Goal: Task Accomplishment & Management: Use online tool/utility

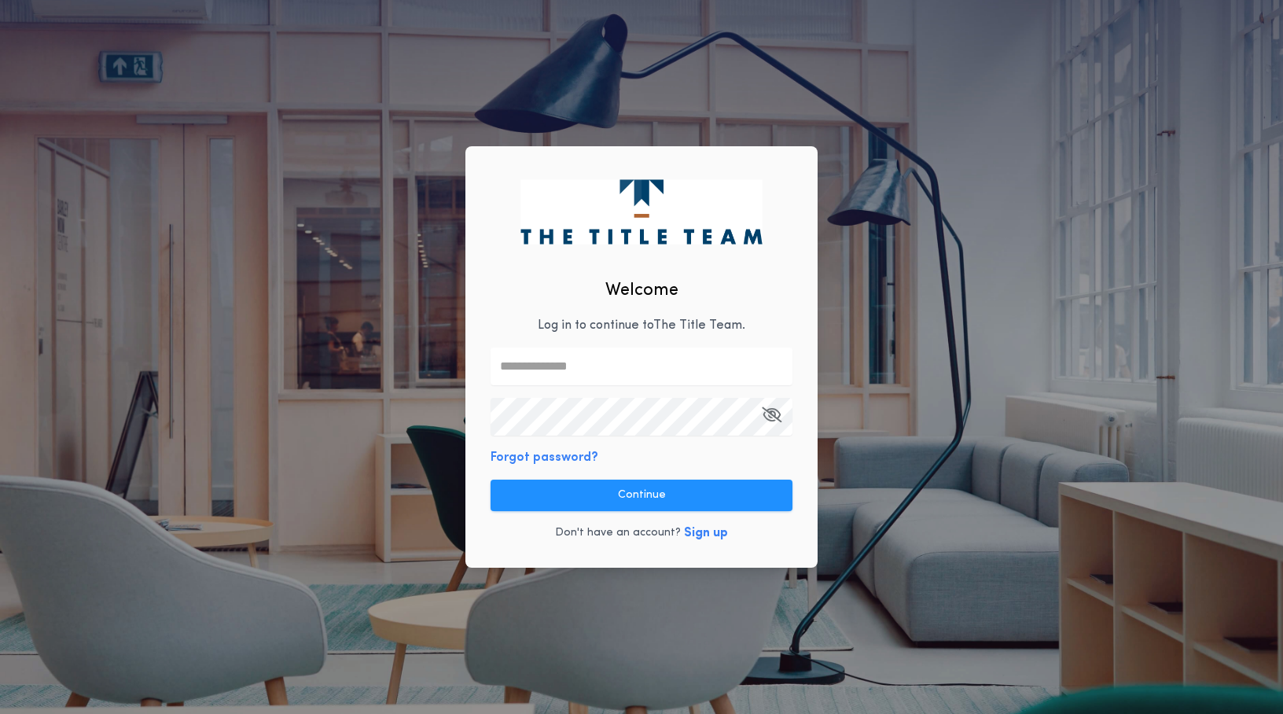
click at [549, 329] on p "Log in to continue to The Title Team ." at bounding box center [642, 325] width 208 height 19
click at [545, 387] on div "Welcome Log in to continue to The Title Team . Forgot password? Continue Don't …" at bounding box center [642, 357] width 352 height 422
click at [549, 372] on input "text" at bounding box center [642, 367] width 302 height 38
type input "**********"
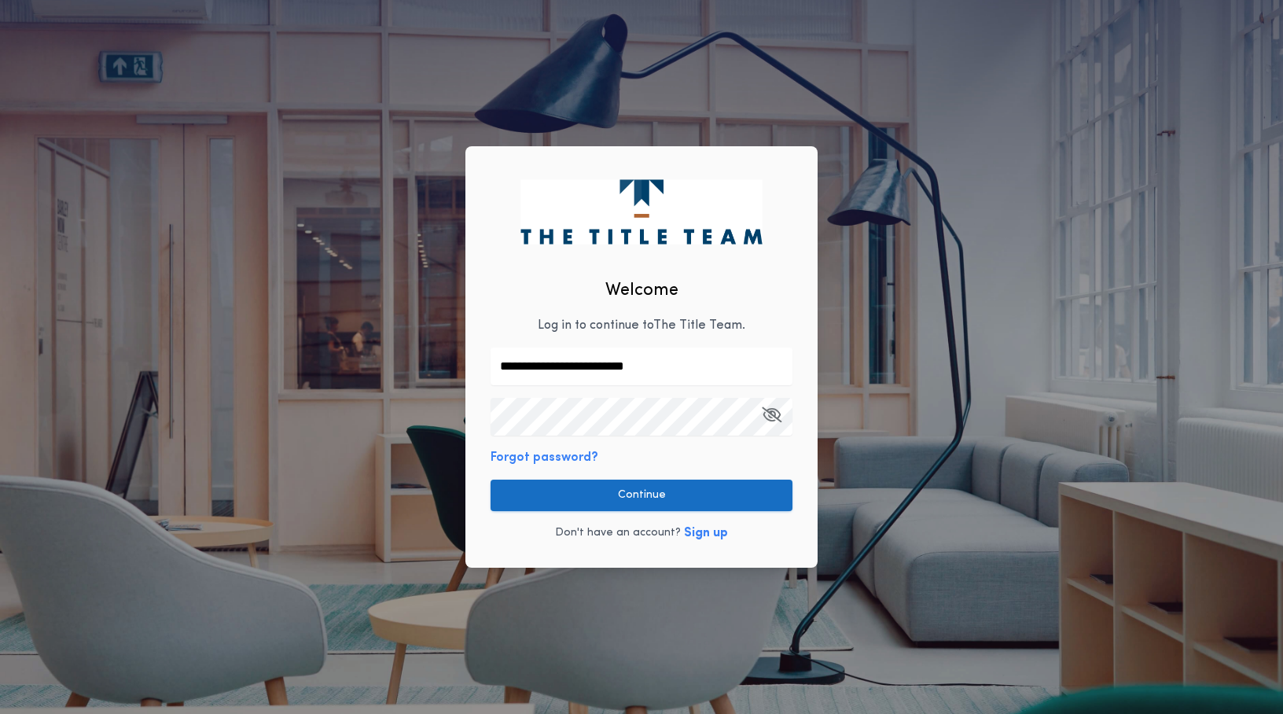
click at [702, 488] on button "Continue" at bounding box center [642, 495] width 302 height 31
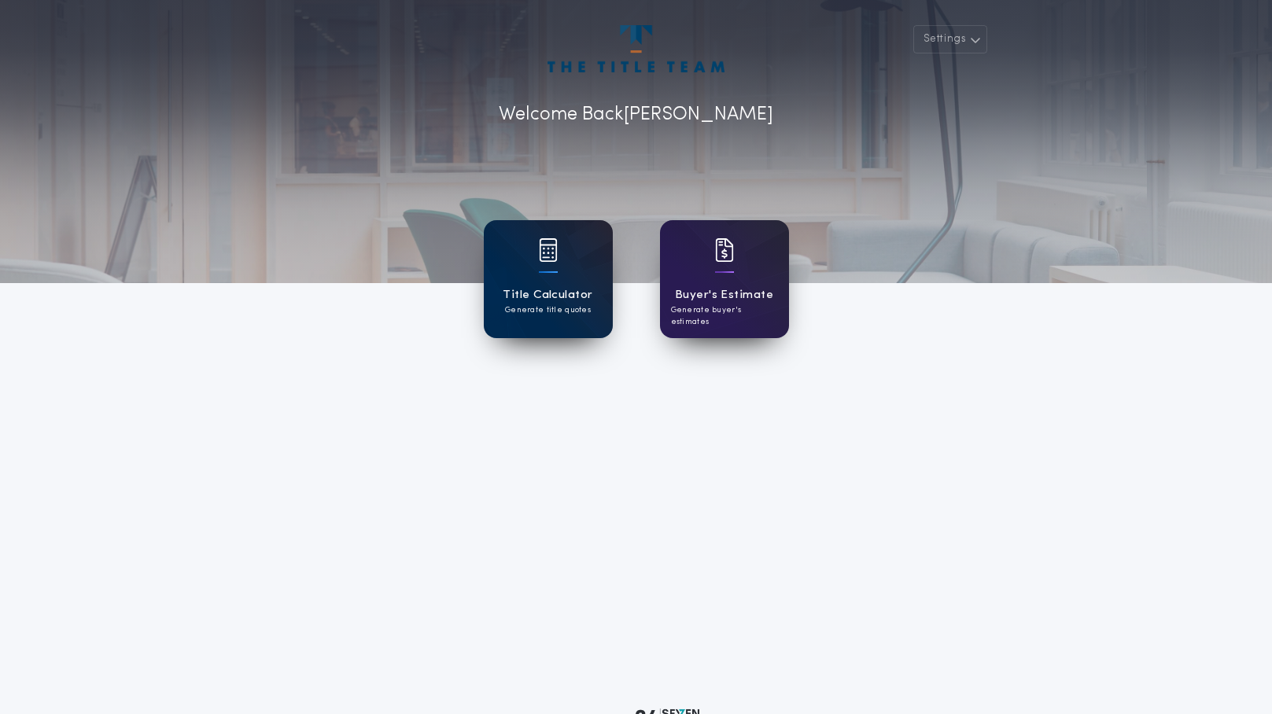
click at [537, 304] on p "Generate title quotes" at bounding box center [548, 310] width 86 height 12
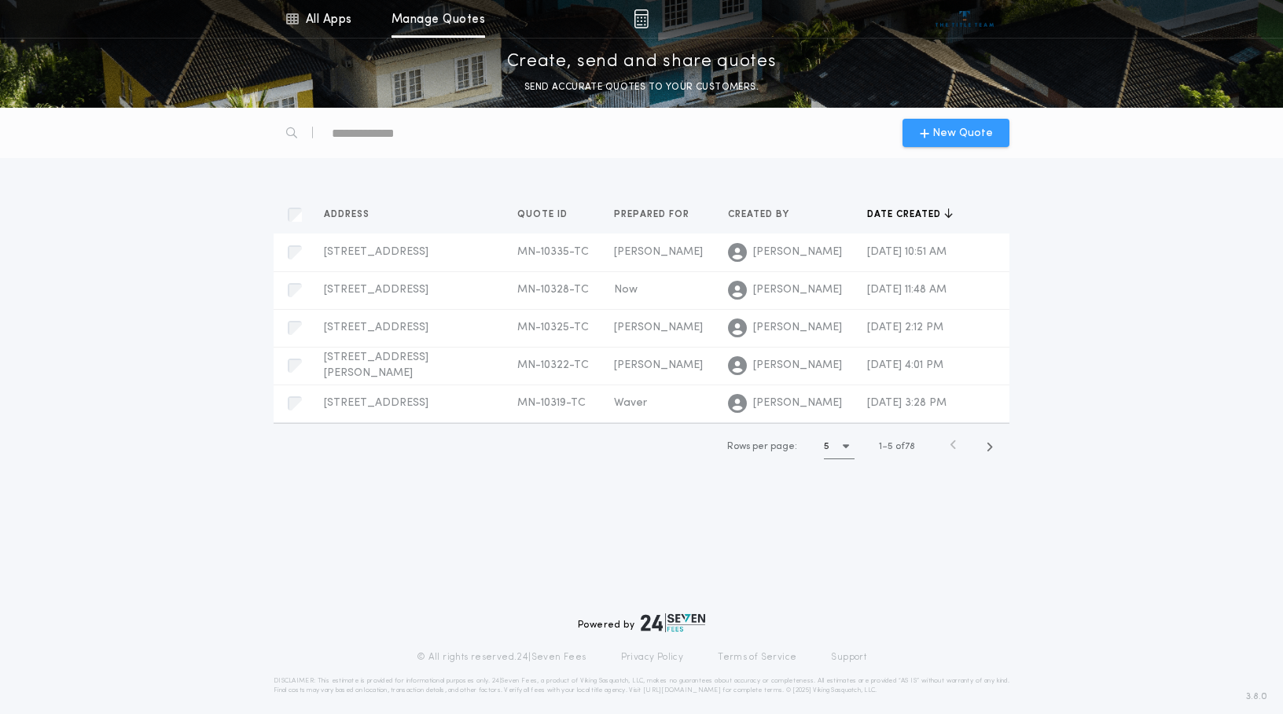
click at [952, 134] on span "New Quote" at bounding box center [963, 133] width 61 height 17
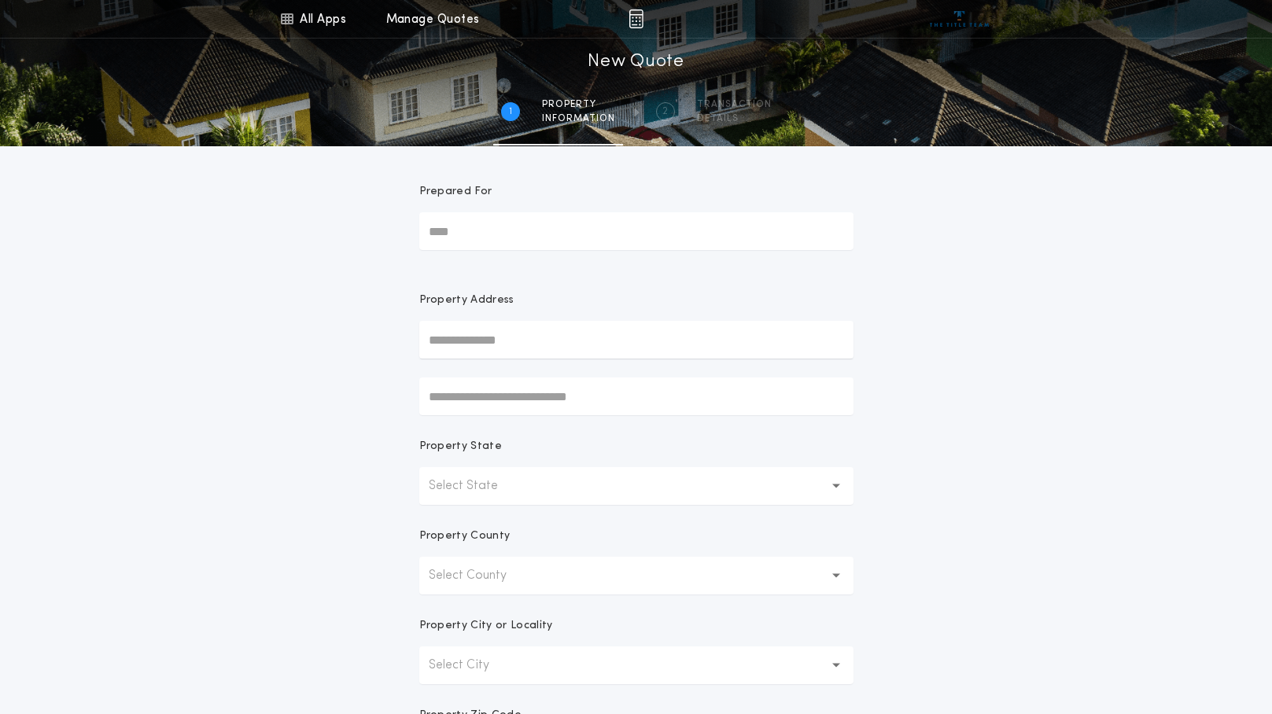
click at [477, 223] on input "Prepared For" at bounding box center [636, 231] width 434 height 38
type input "******"
click at [500, 347] on input "text" at bounding box center [636, 340] width 434 height 38
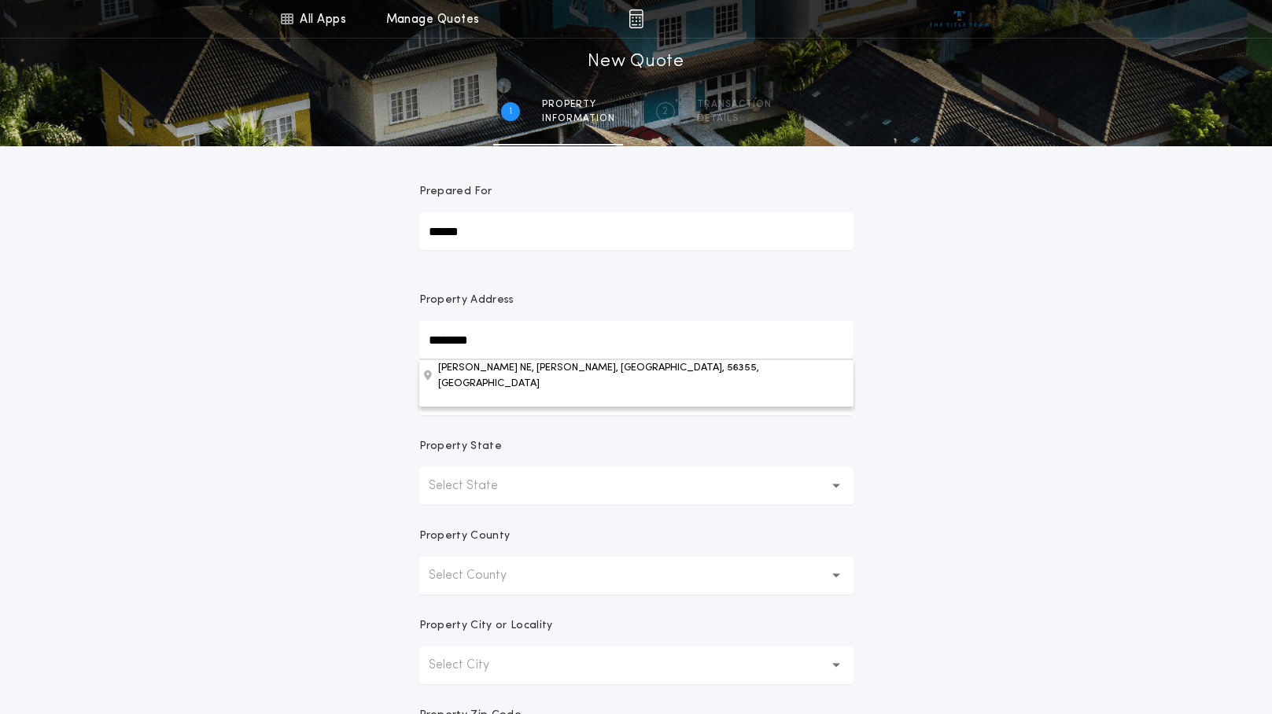
type input "********"
click at [465, 480] on p "Select State" at bounding box center [476, 486] width 94 height 19
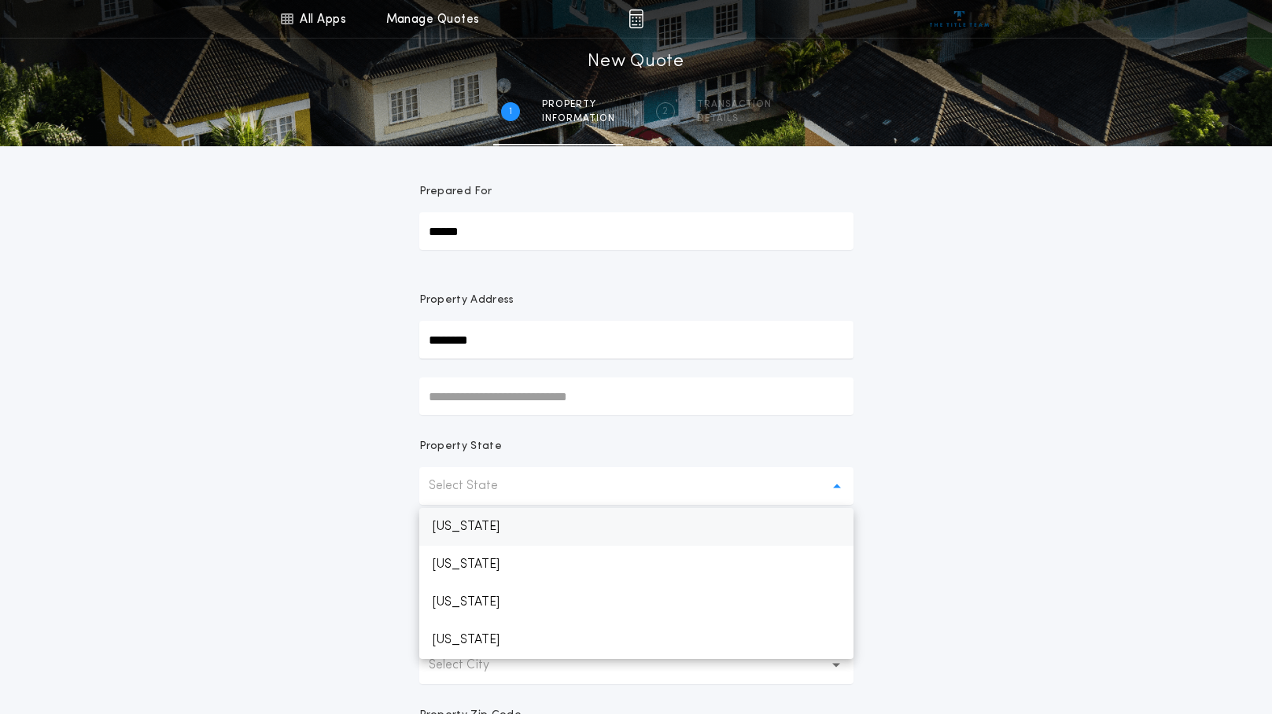
click at [468, 520] on p "[US_STATE]" at bounding box center [636, 527] width 434 height 38
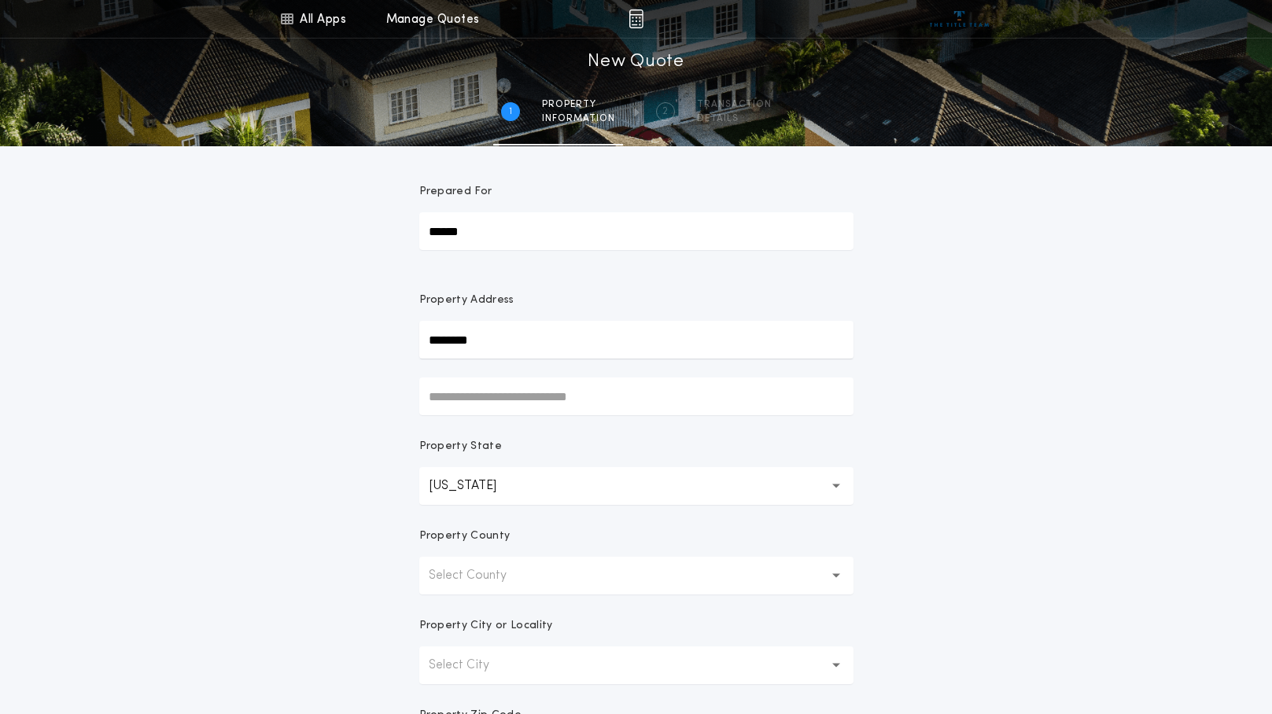
click at [477, 577] on p "Select County" at bounding box center [480, 575] width 103 height 19
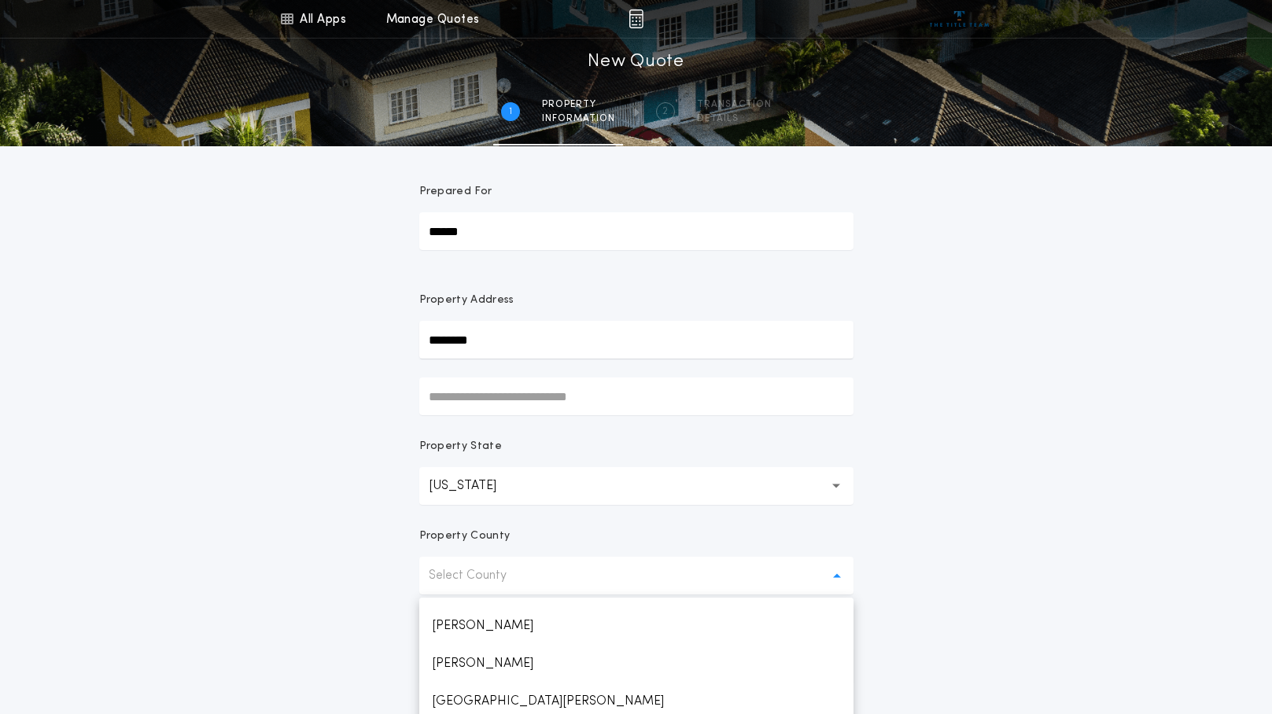
scroll to position [2674, 0]
click at [479, 622] on p "[GEOGRAPHIC_DATA][PERSON_NAME]" at bounding box center [636, 623] width 434 height 38
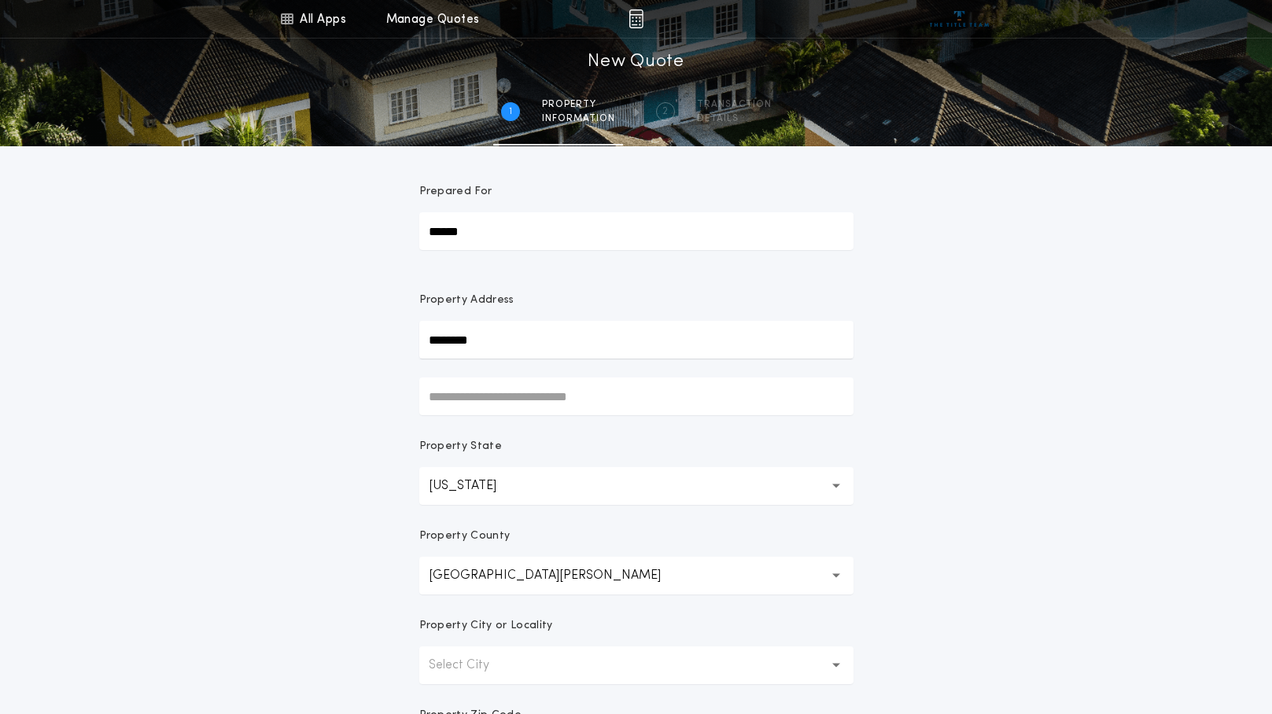
click at [380, 612] on div "All Apps Title Calculator Buyer's Estimate Menu All Apps Manage Quotes 1 /2 New…" at bounding box center [636, 449] width 1272 height 899
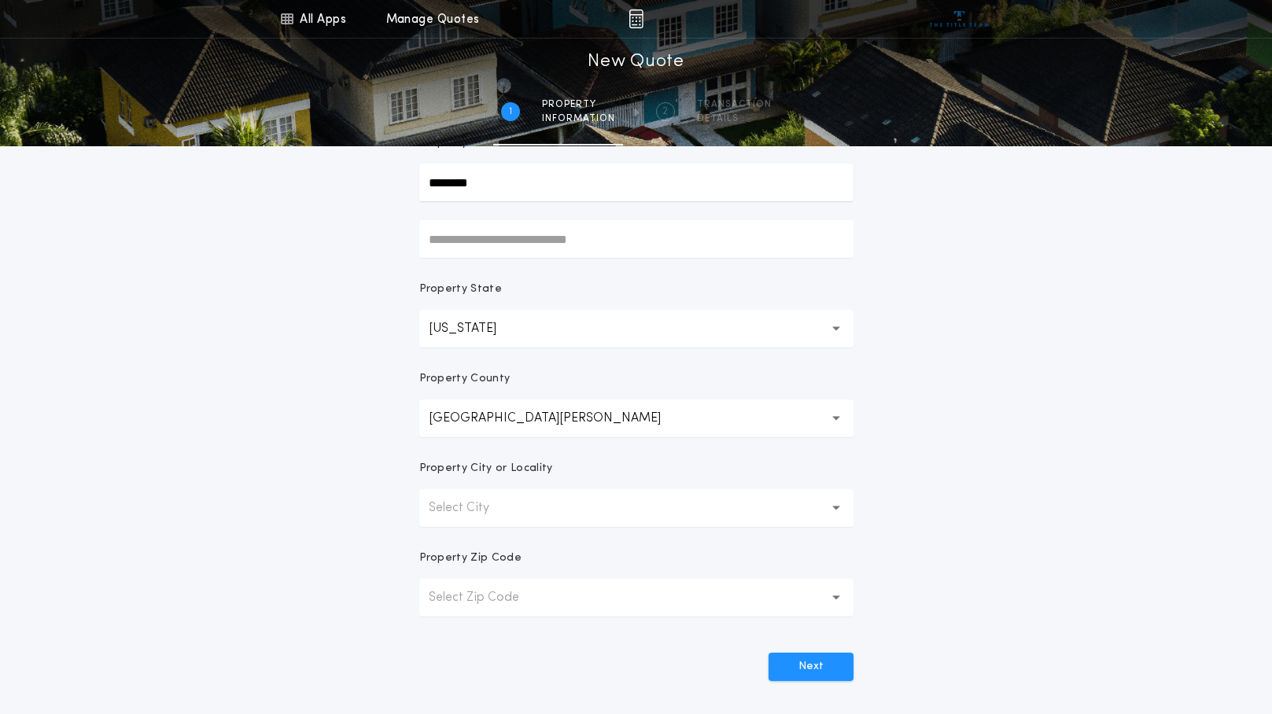
click at [488, 499] on p "Select City" at bounding box center [472, 508] width 86 height 19
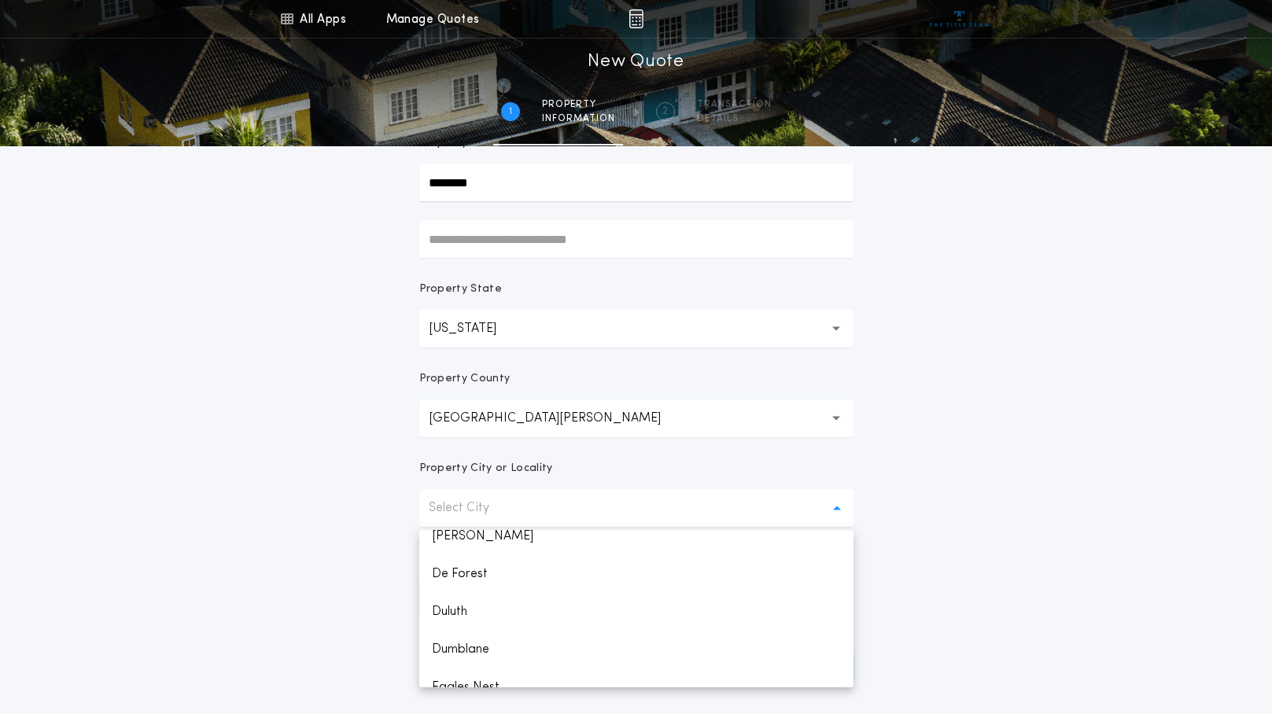
scroll to position [1337, 0]
click at [474, 534] on p "Duluth" at bounding box center [636, 533] width 434 height 38
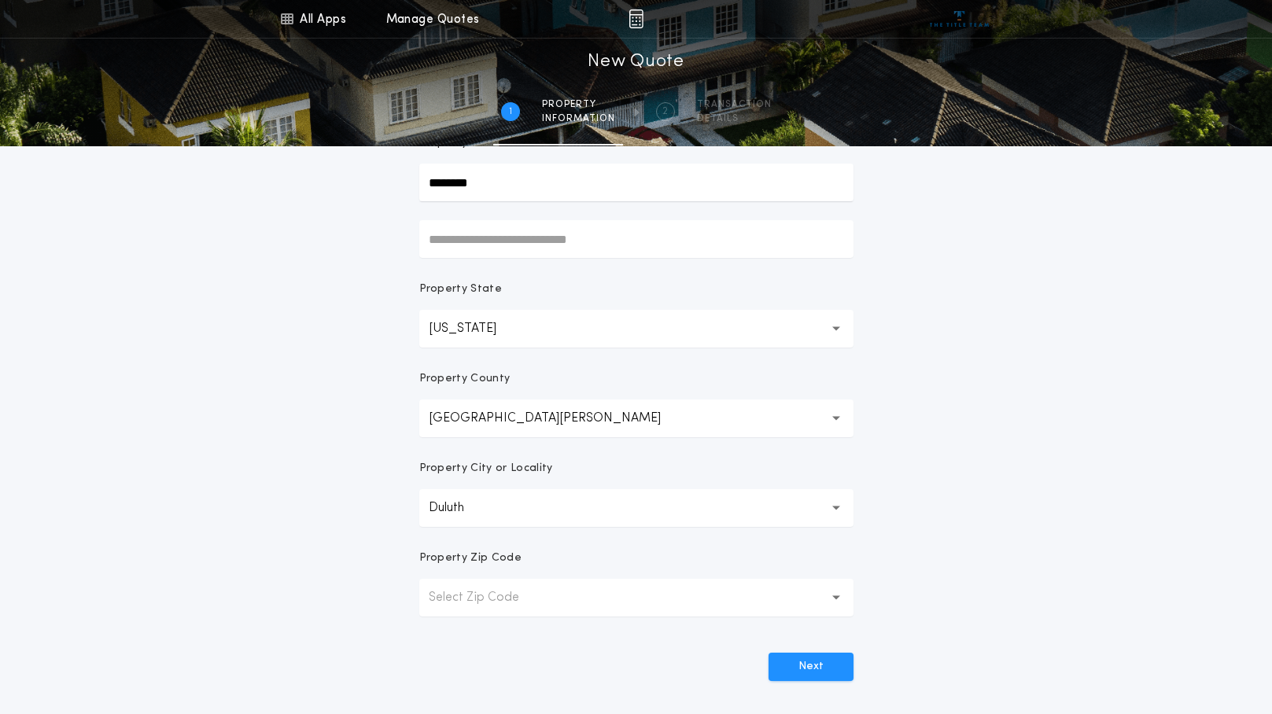
click at [496, 593] on p "Select Zip Code" at bounding box center [487, 597] width 116 height 19
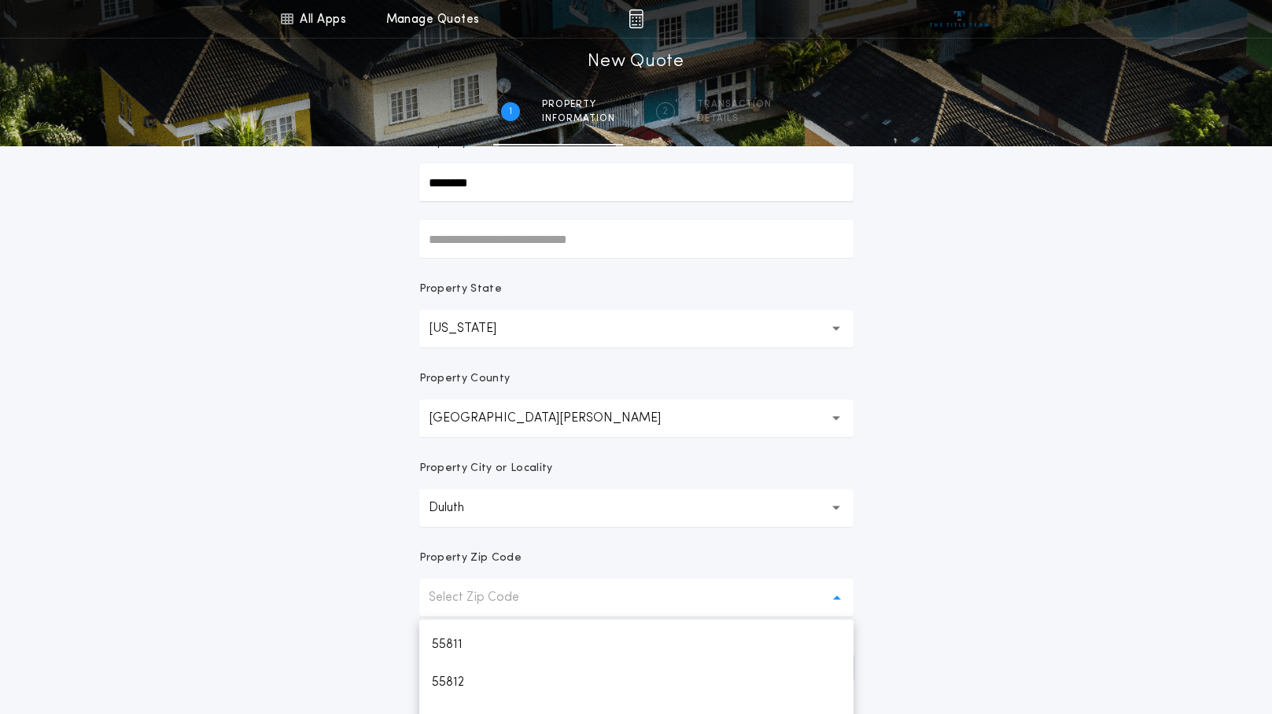
scroll to position [0, 0]
click at [503, 591] on p "Select Zip Code" at bounding box center [487, 597] width 116 height 19
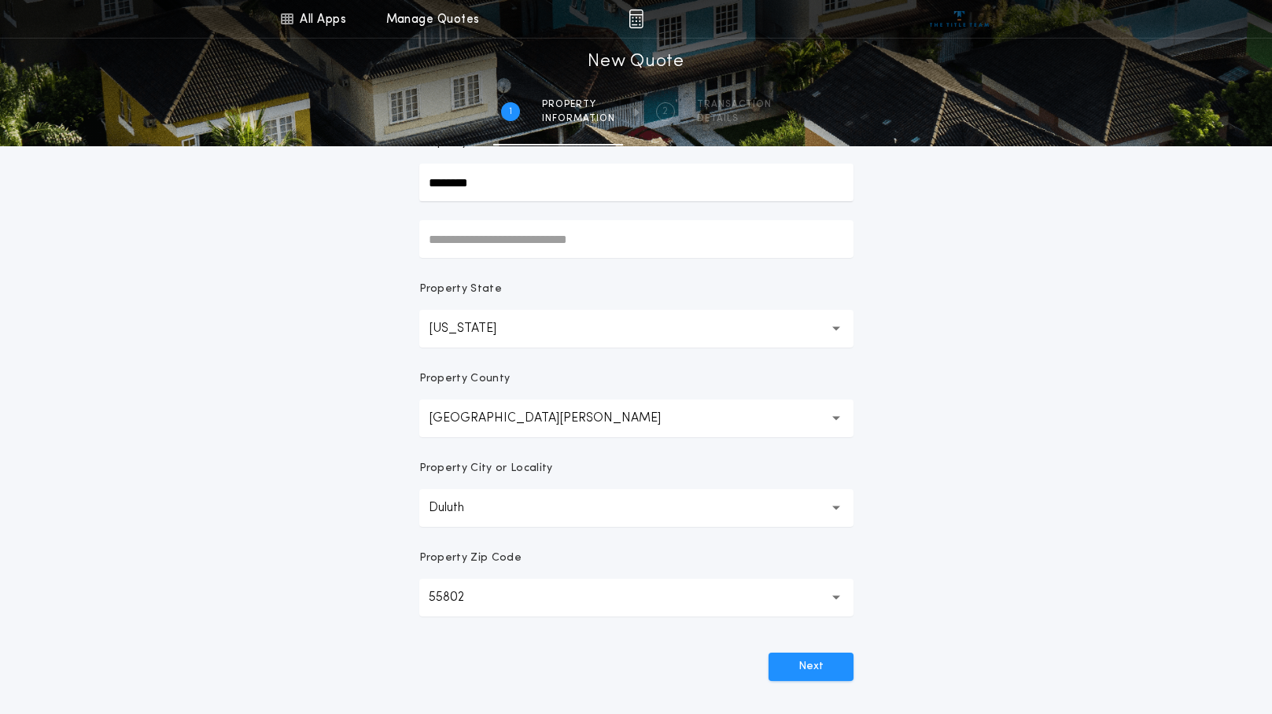
click at [509, 598] on button "55802" at bounding box center [636, 598] width 434 height 38
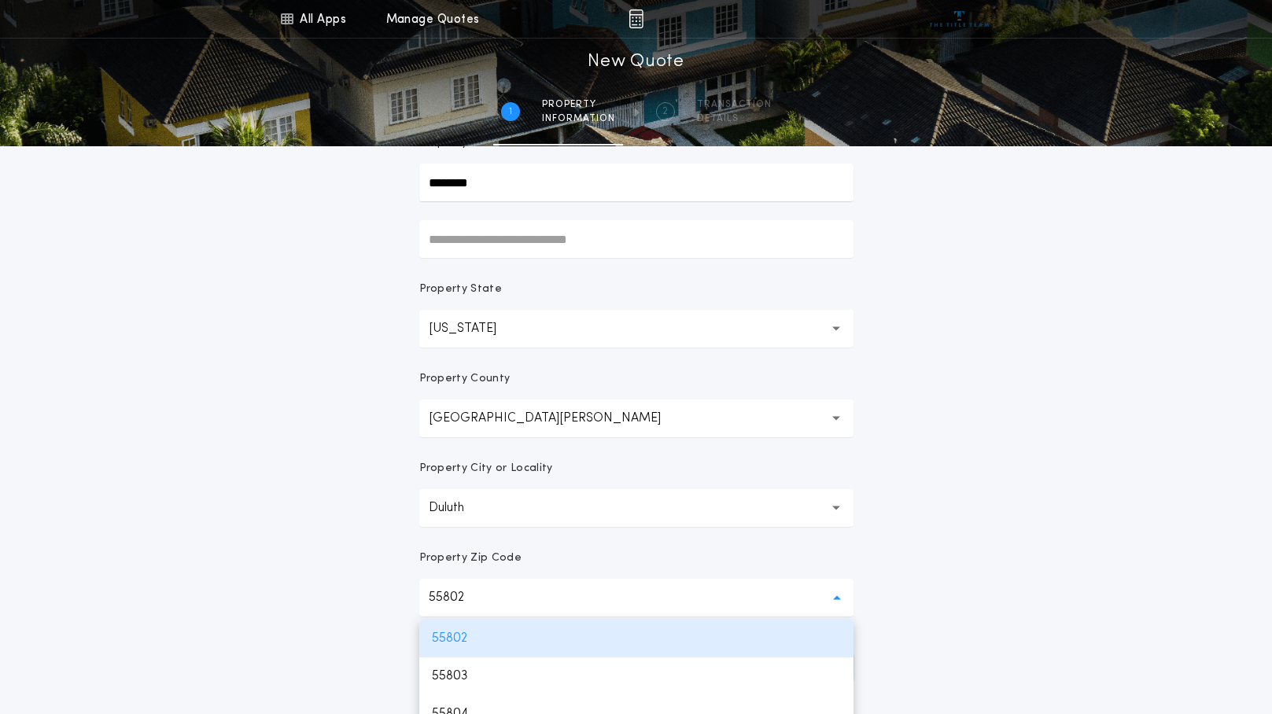
scroll to position [236, 0]
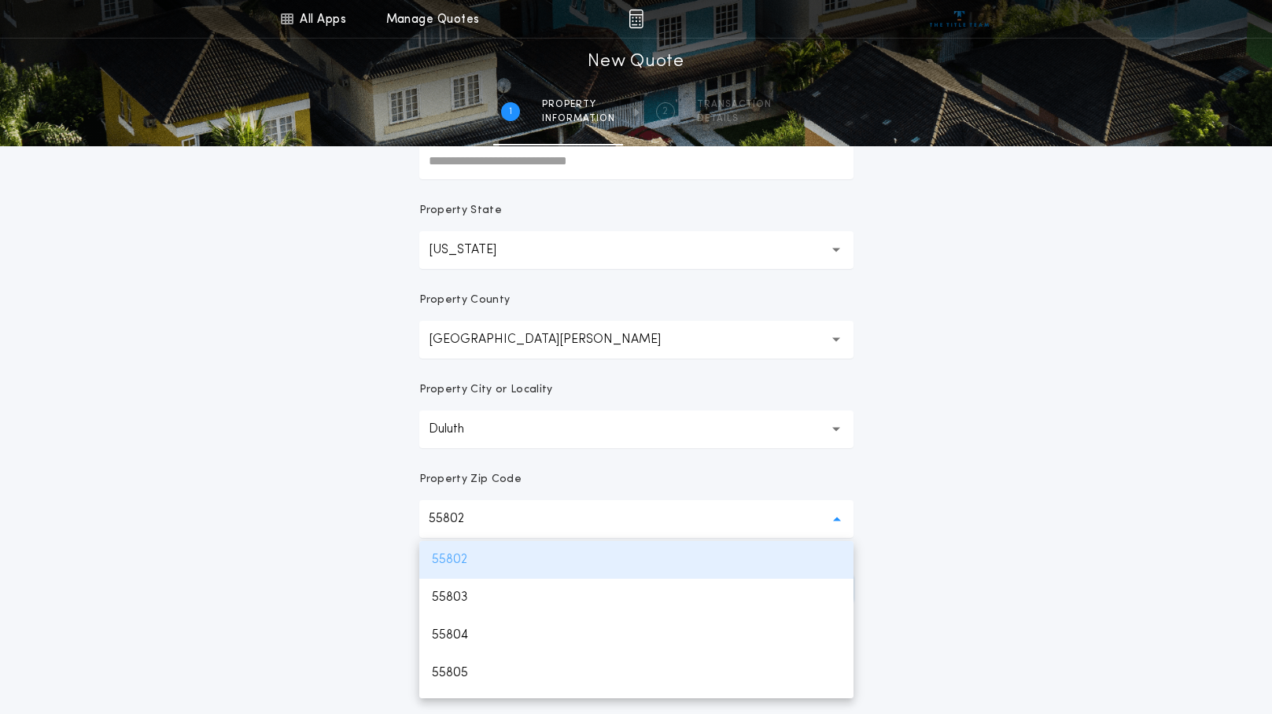
click at [511, 563] on p "55802" at bounding box center [636, 560] width 434 height 38
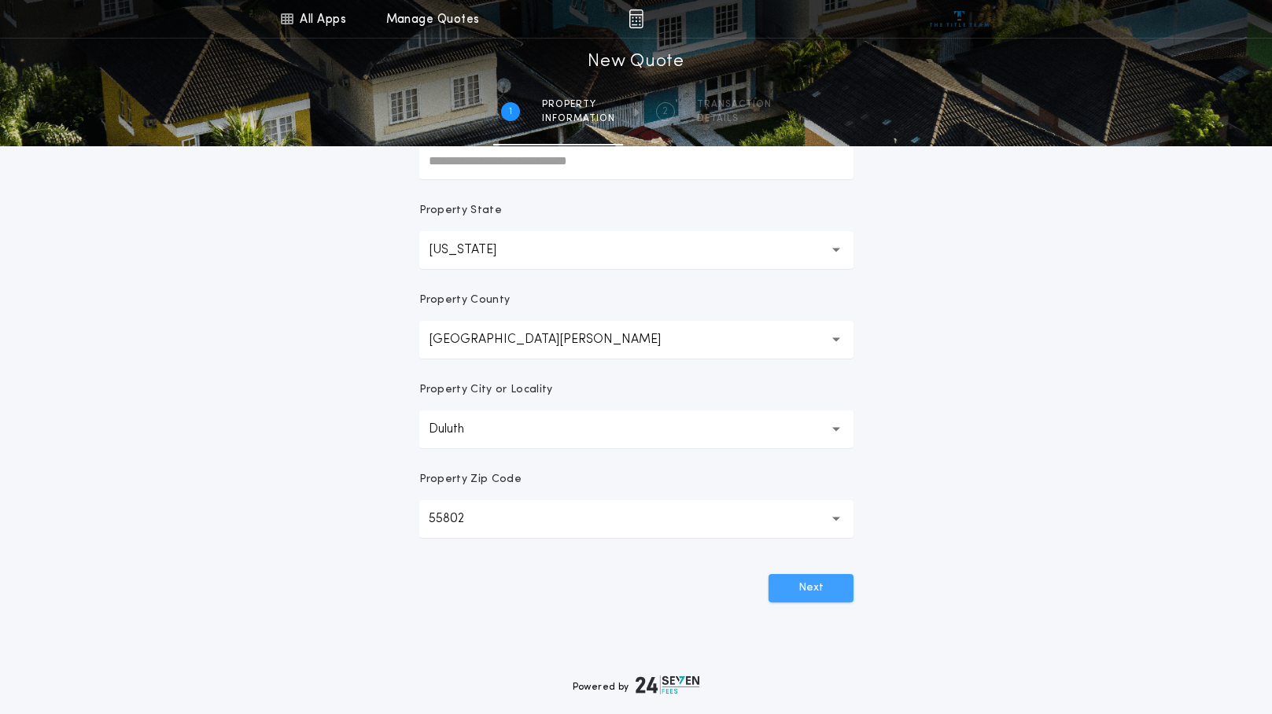
click at [811, 580] on button "Next" at bounding box center [810, 588] width 85 height 28
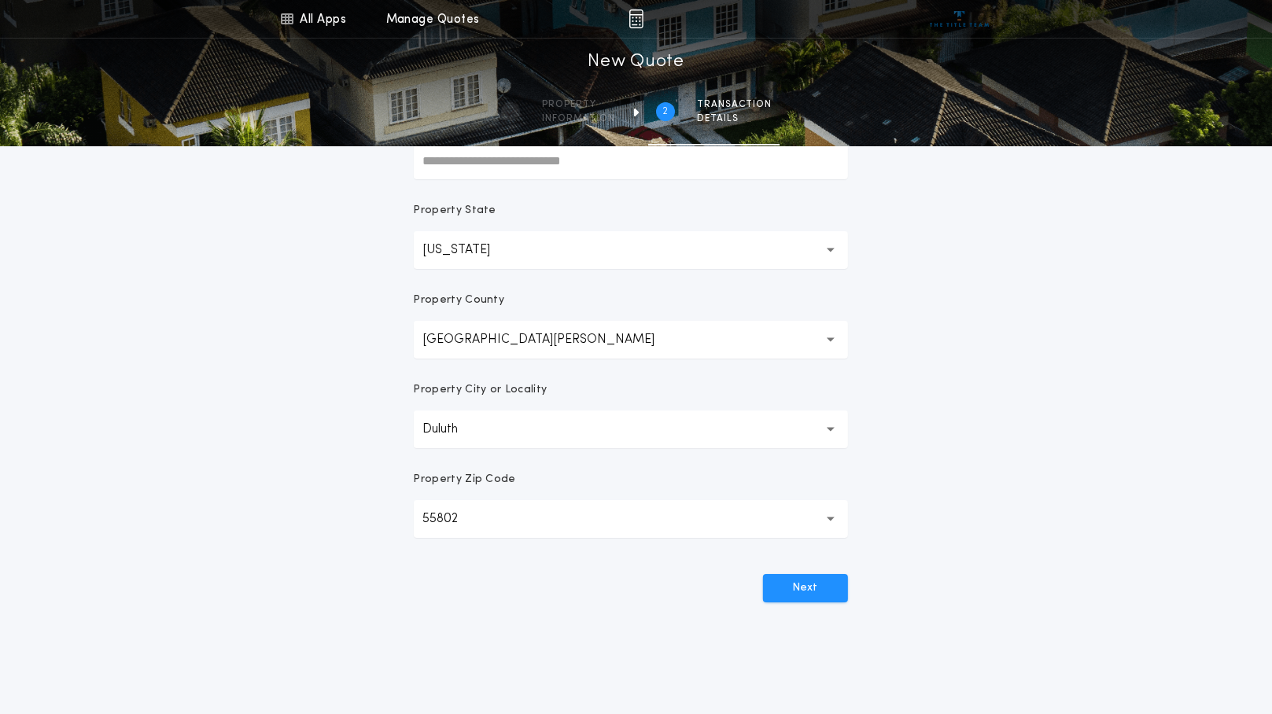
scroll to position [0, 0]
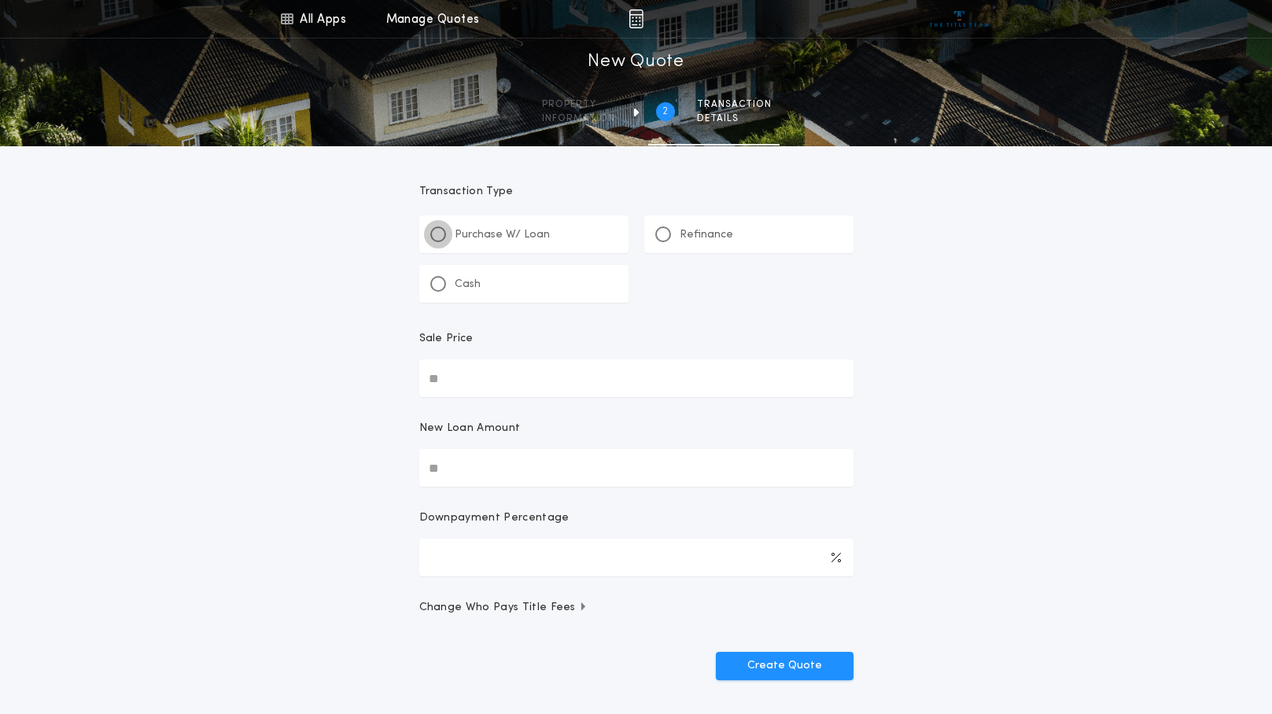
click at [437, 234] on div at bounding box center [438, 234] width 8 height 8
